Goal: Information Seeking & Learning: Find specific fact

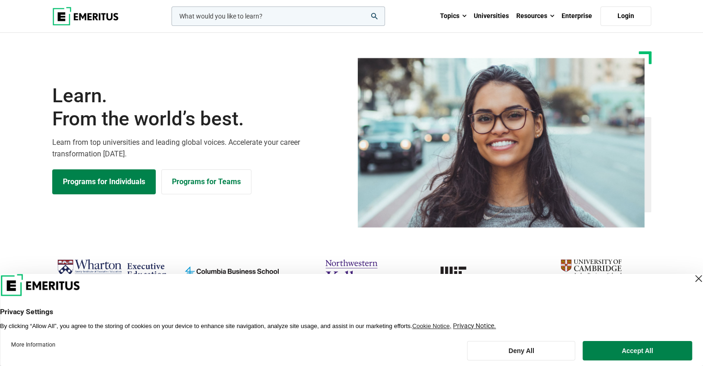
click at [292, 19] on input "woocommerce-product-search-field-0" at bounding box center [279, 15] width 214 height 19
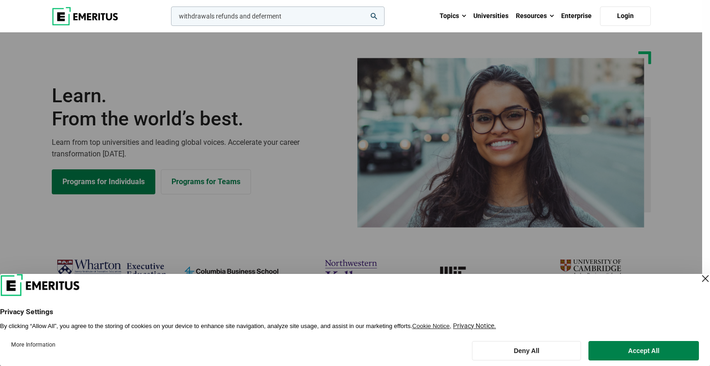
type input "withdrawals refunds and deferment"
click at [169, 18] on button "search" at bounding box center [169, 18] width 0 height 0
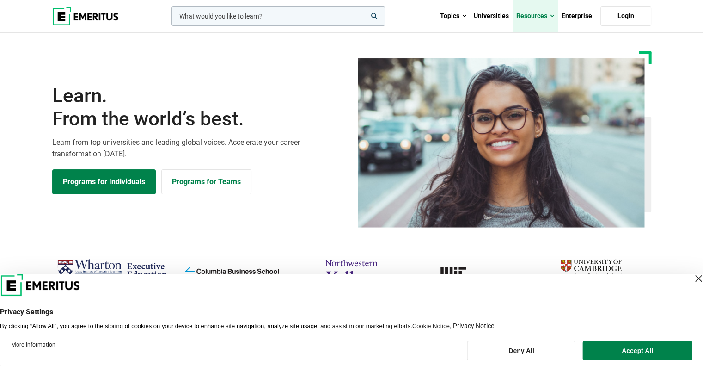
click at [551, 18] on span at bounding box center [552, 16] width 4 height 9
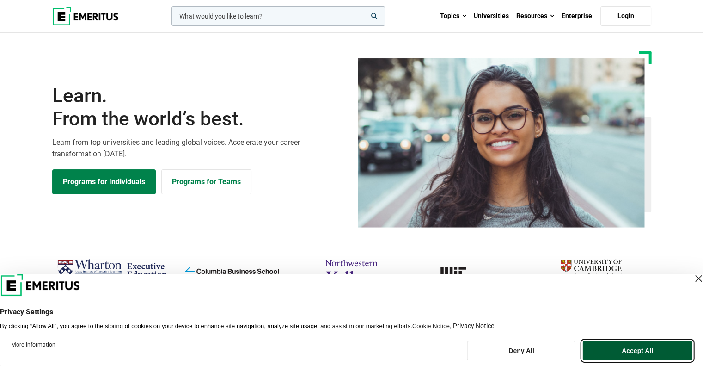
click at [658, 359] on button "Accept All" at bounding box center [637, 350] width 109 height 19
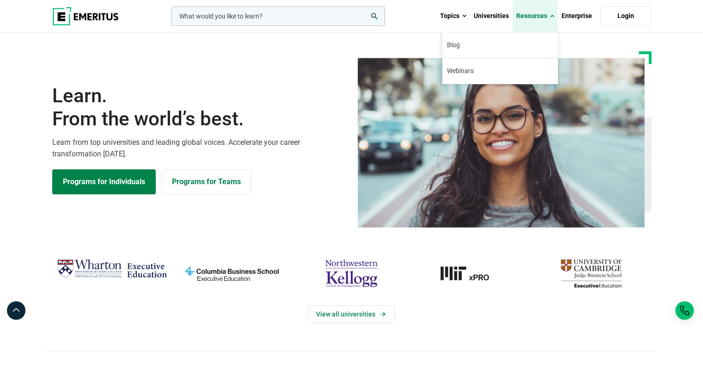
click at [557, 13] on link "Resources" at bounding box center [535, 16] width 45 height 32
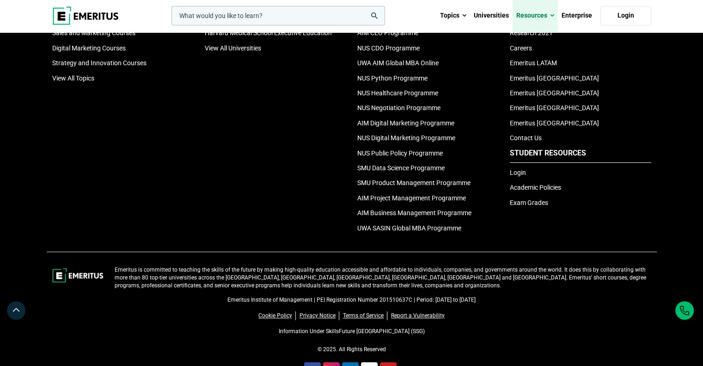
scroll to position [3261, 0]
